Goal: Task Accomplishment & Management: Complete application form

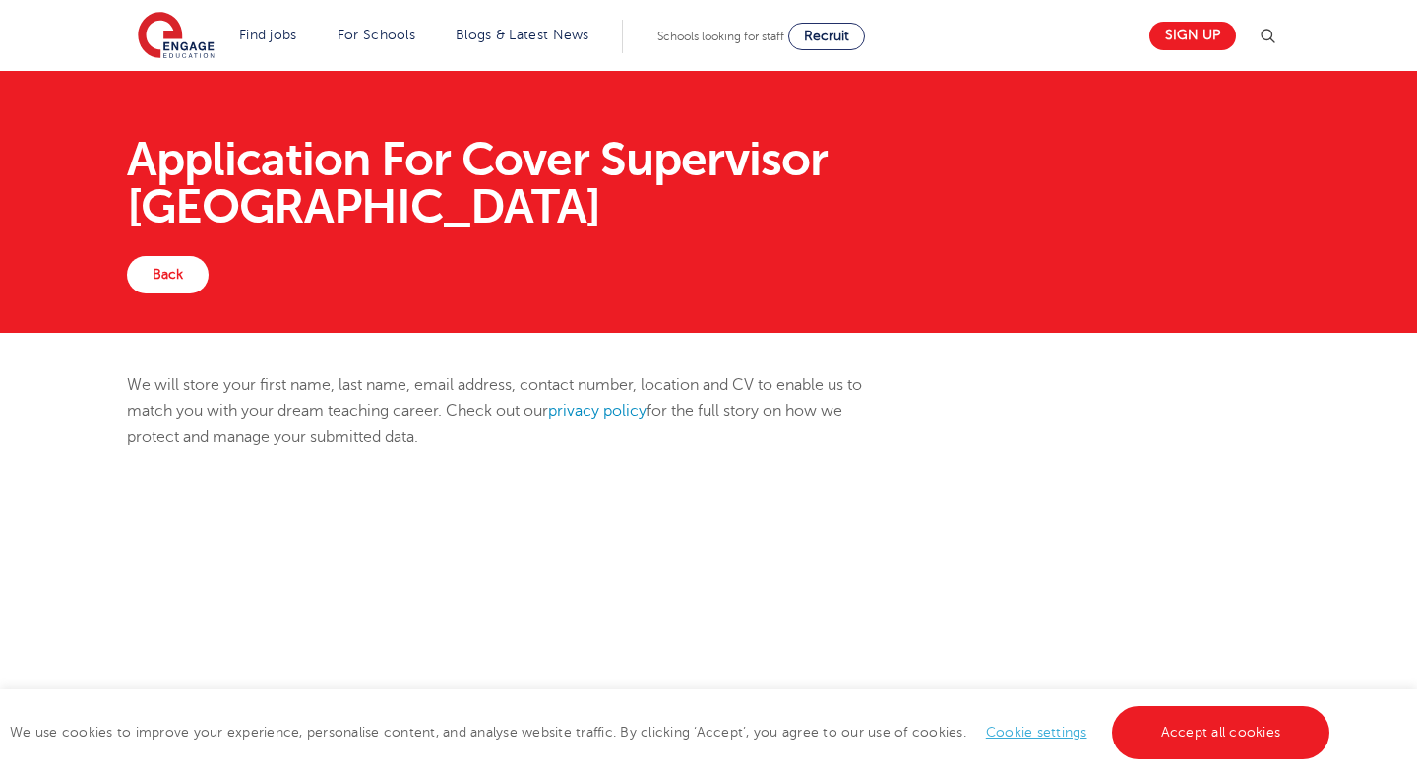
scroll to position [272, 0]
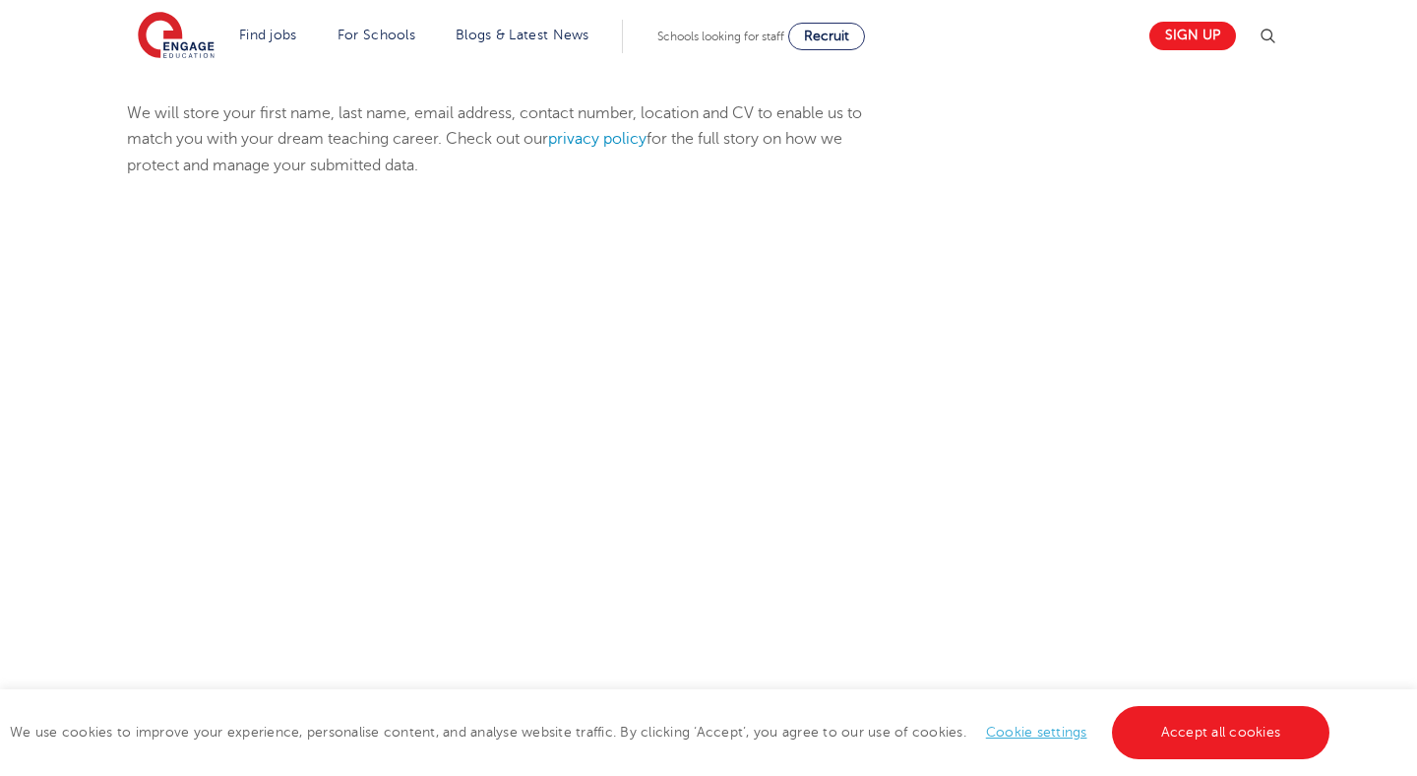
select select "UK"
select select "City of [GEOGRAPHIC_DATA]"
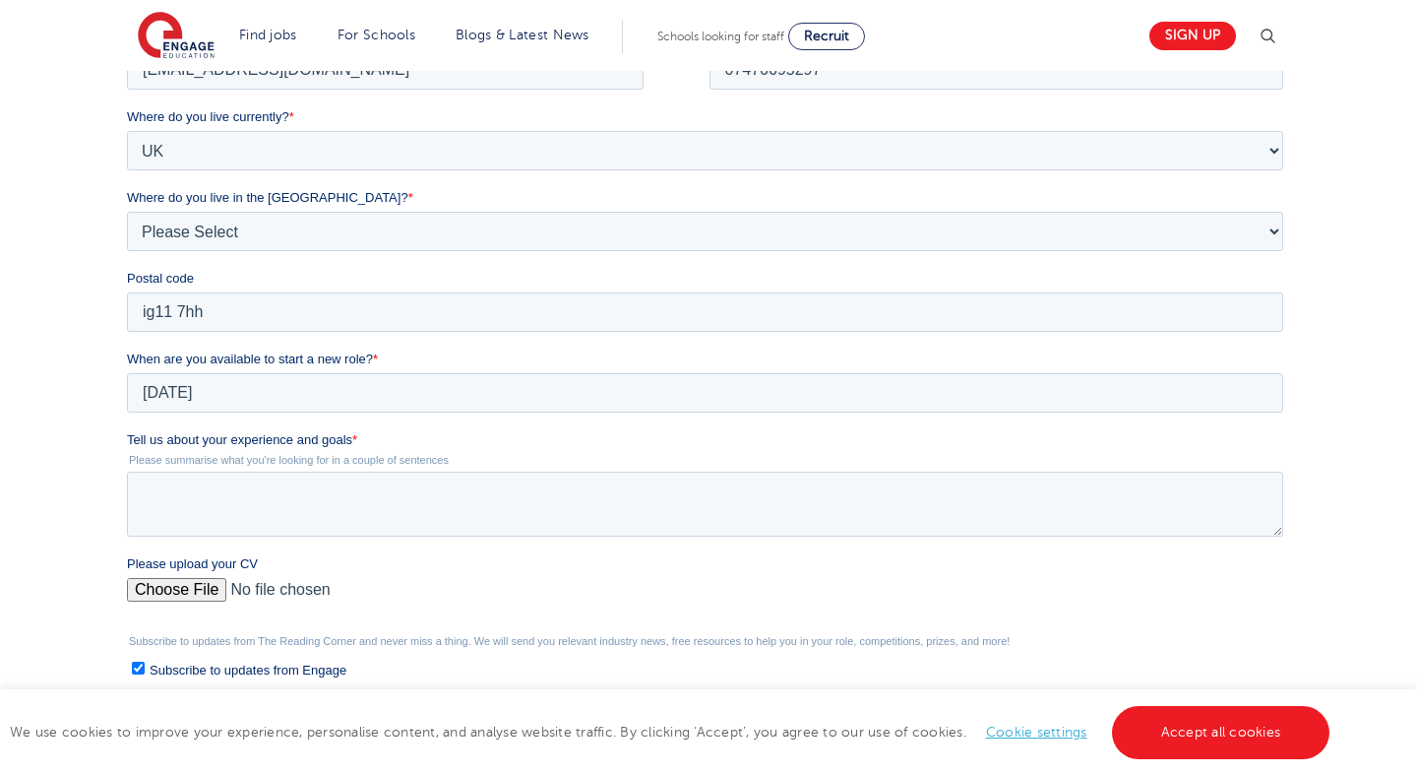
scroll to position [485, 0]
click at [477, 511] on textarea "Tell us about your experience and goals *" at bounding box center [704, 502] width 1157 height 65
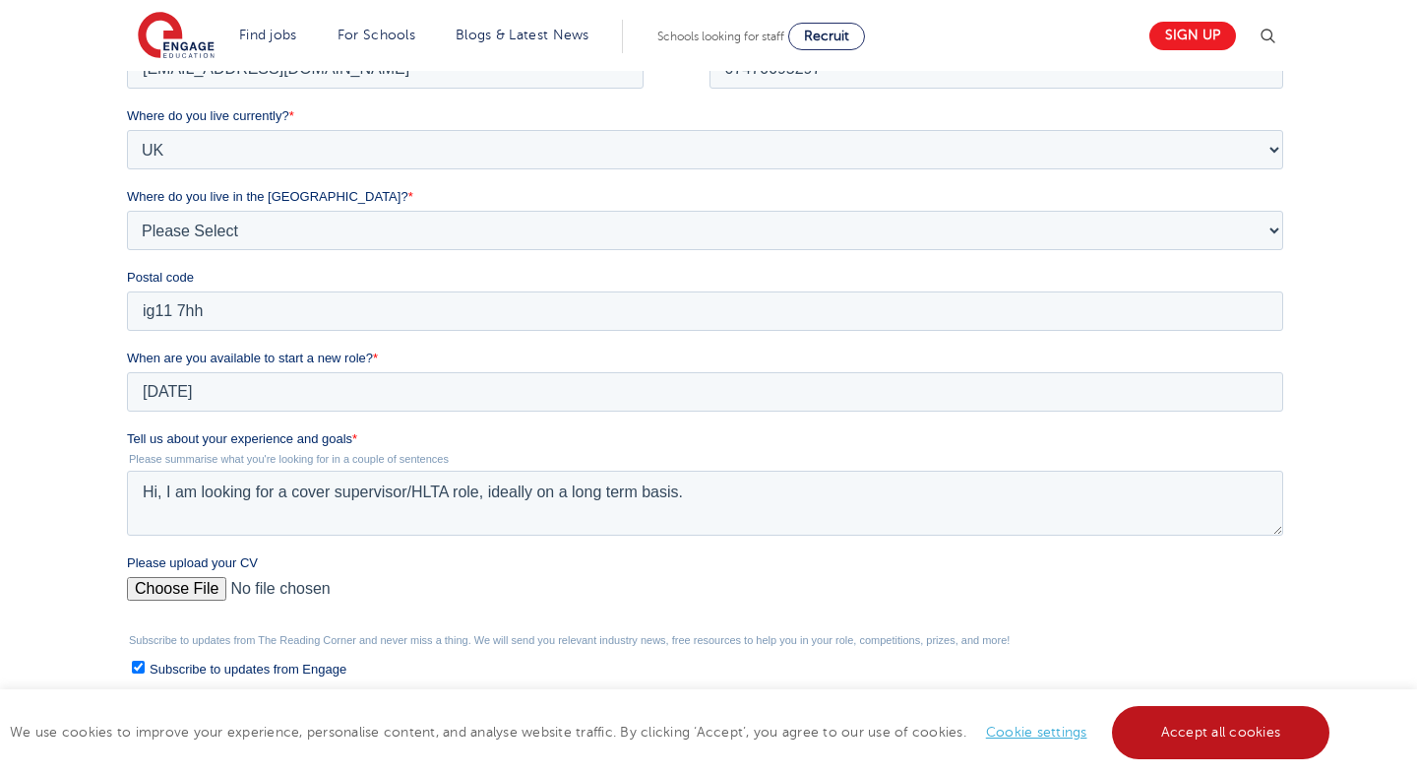
type textarea "Hi, I am looking for a cover supervisor/HLTA role, ideally on a long term basis."
click at [1159, 717] on link "Accept all cookies" at bounding box center [1221, 732] width 219 height 53
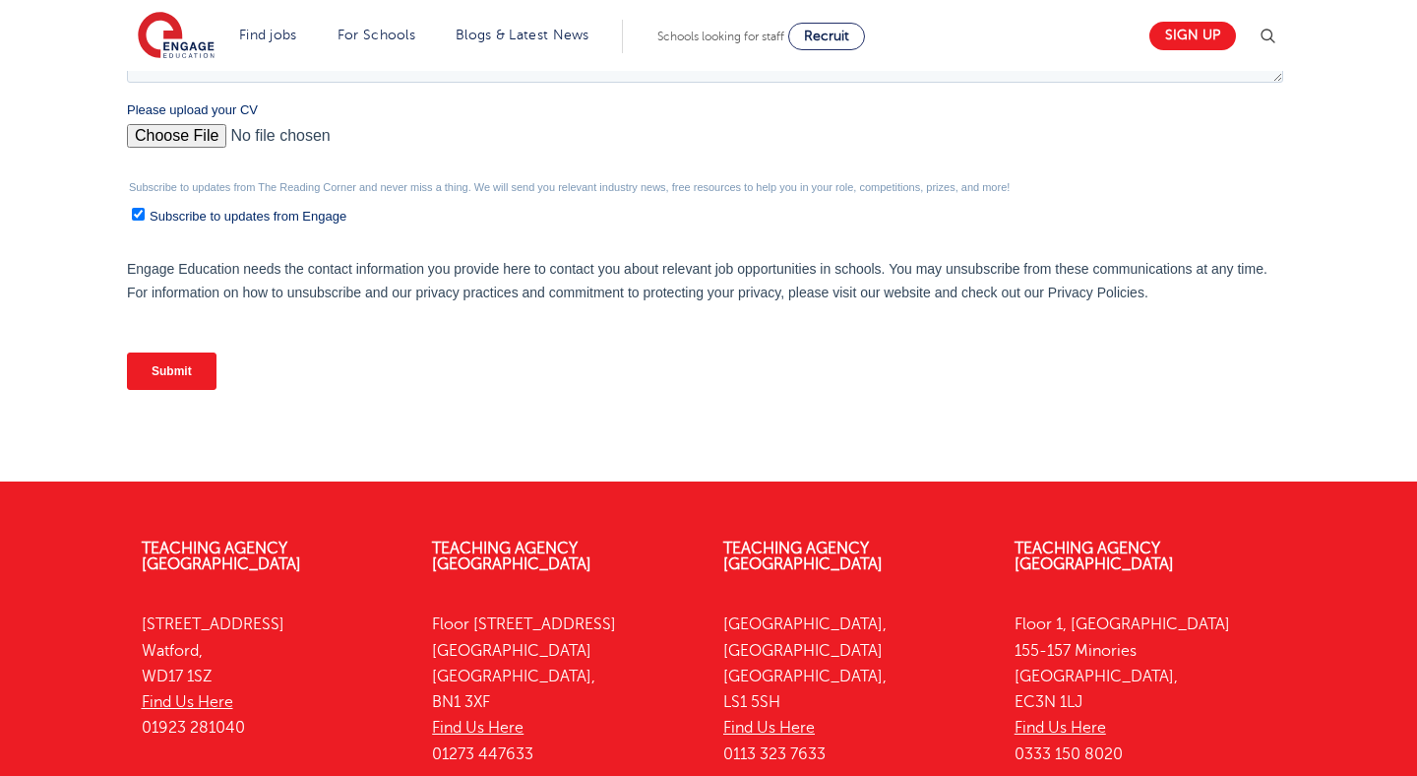
scroll to position [956, 0]
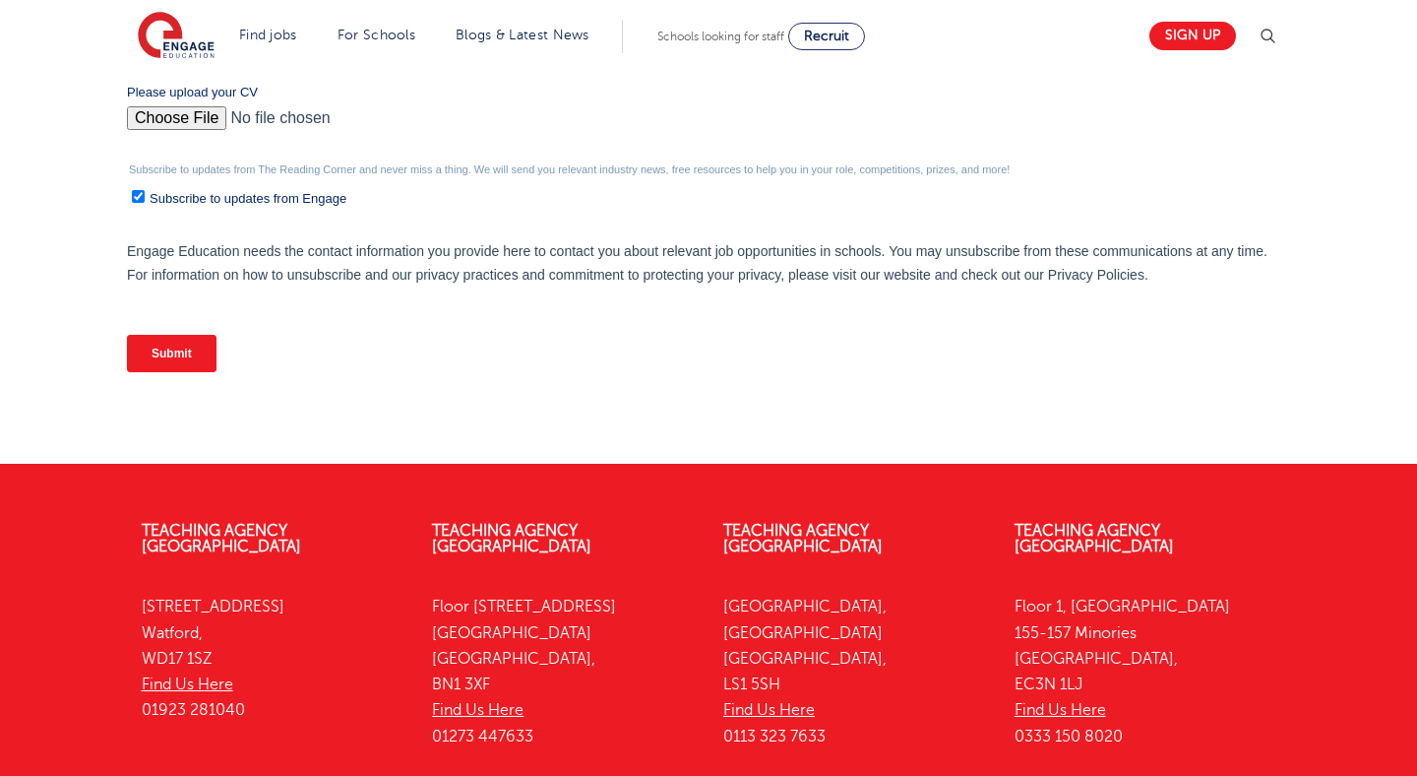
click at [177, 358] on input "Submit" at bounding box center [171, 353] width 90 height 37
